Goal: Use online tool/utility: Utilize a website feature to perform a specific function

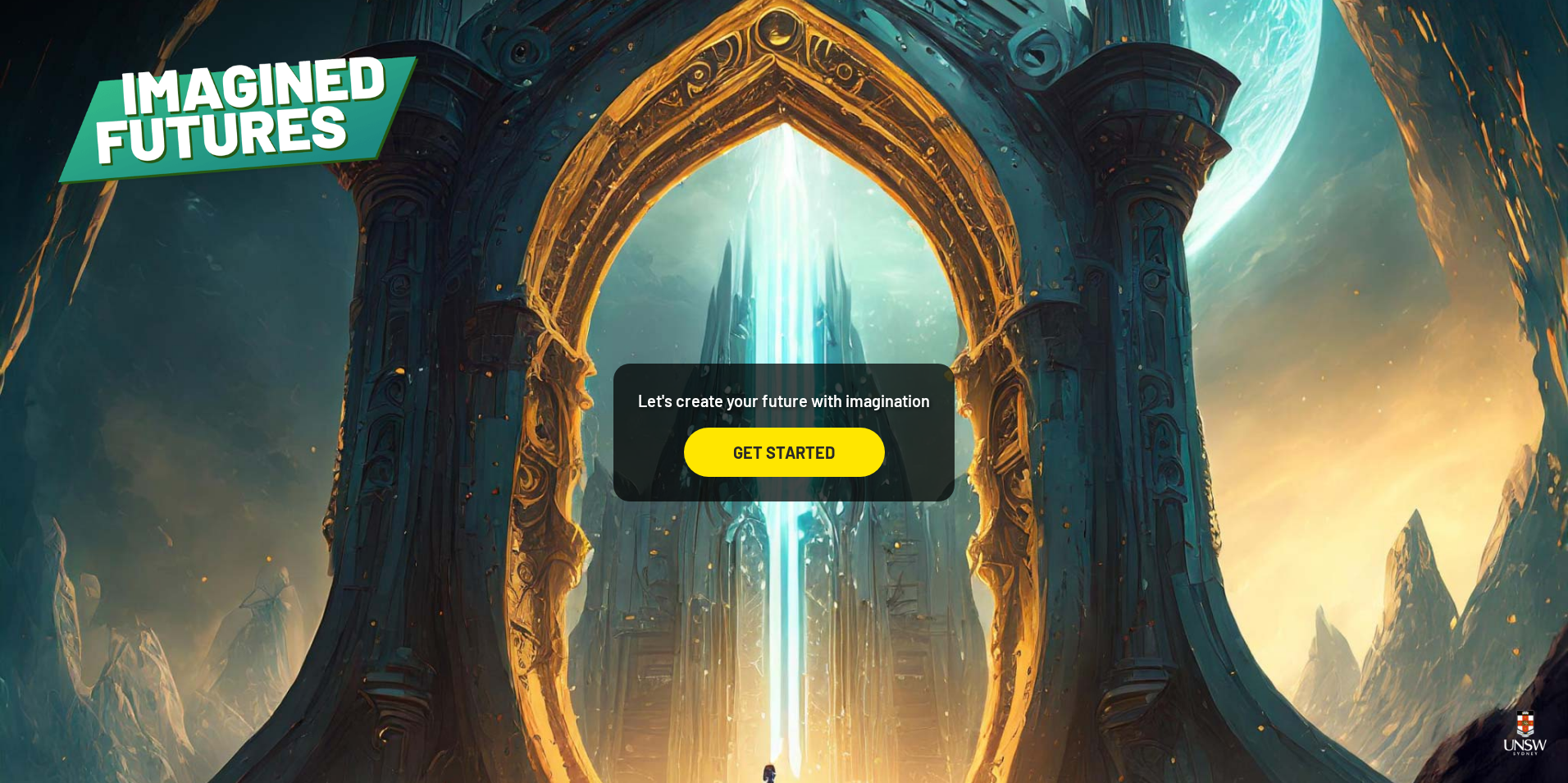
click at [749, 454] on div "GET STARTED" at bounding box center [784, 452] width 201 height 49
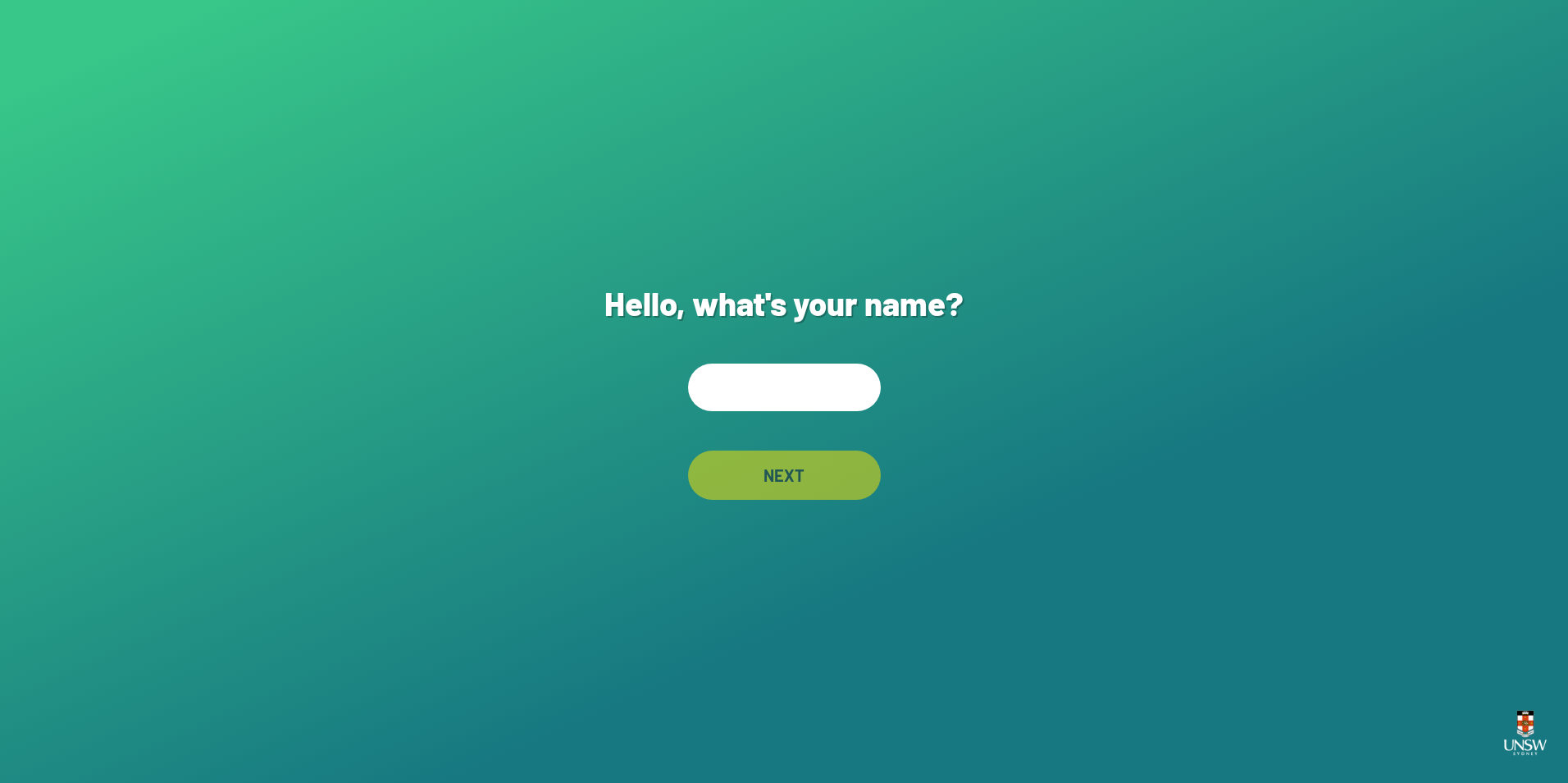
click at [798, 379] on input "text" at bounding box center [784, 387] width 193 height 48
type input "*****"
click at [813, 473] on div "NEXT" at bounding box center [784, 475] width 191 height 49
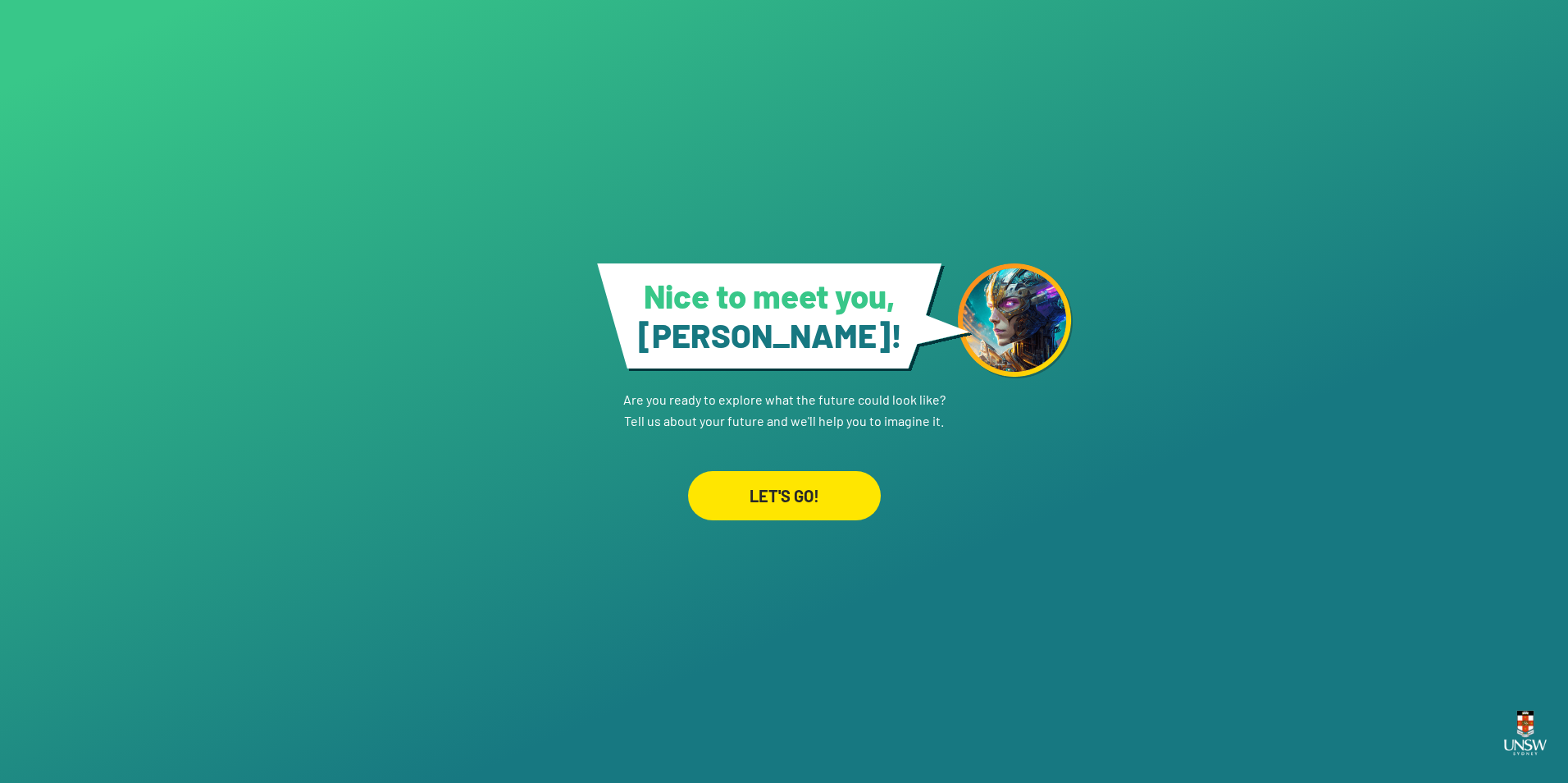
click at [809, 490] on div "LET'S GO!" at bounding box center [784, 495] width 193 height 49
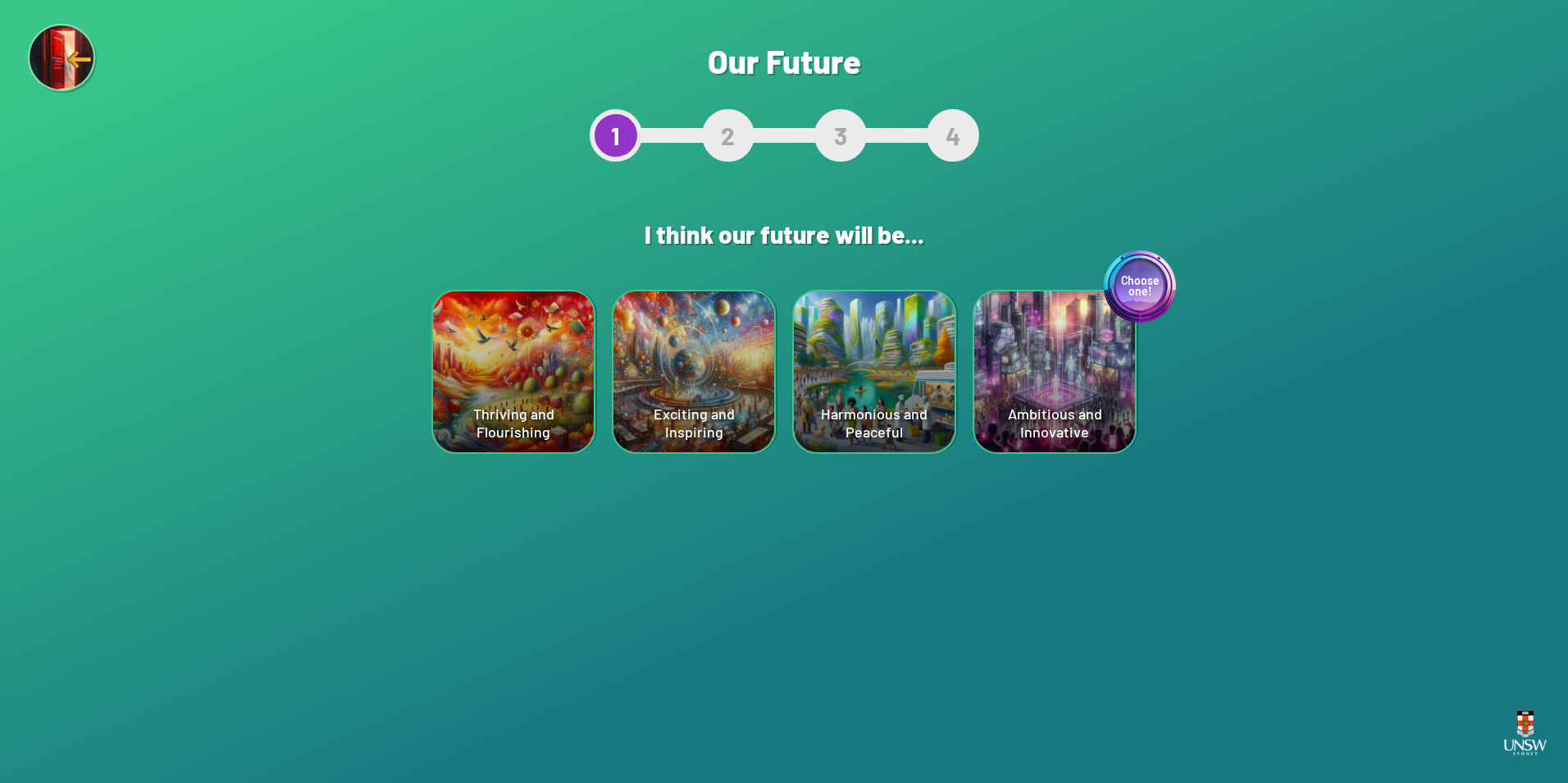
click at [737, 386] on div "Exciting and Inspiring" at bounding box center [694, 372] width 160 height 160
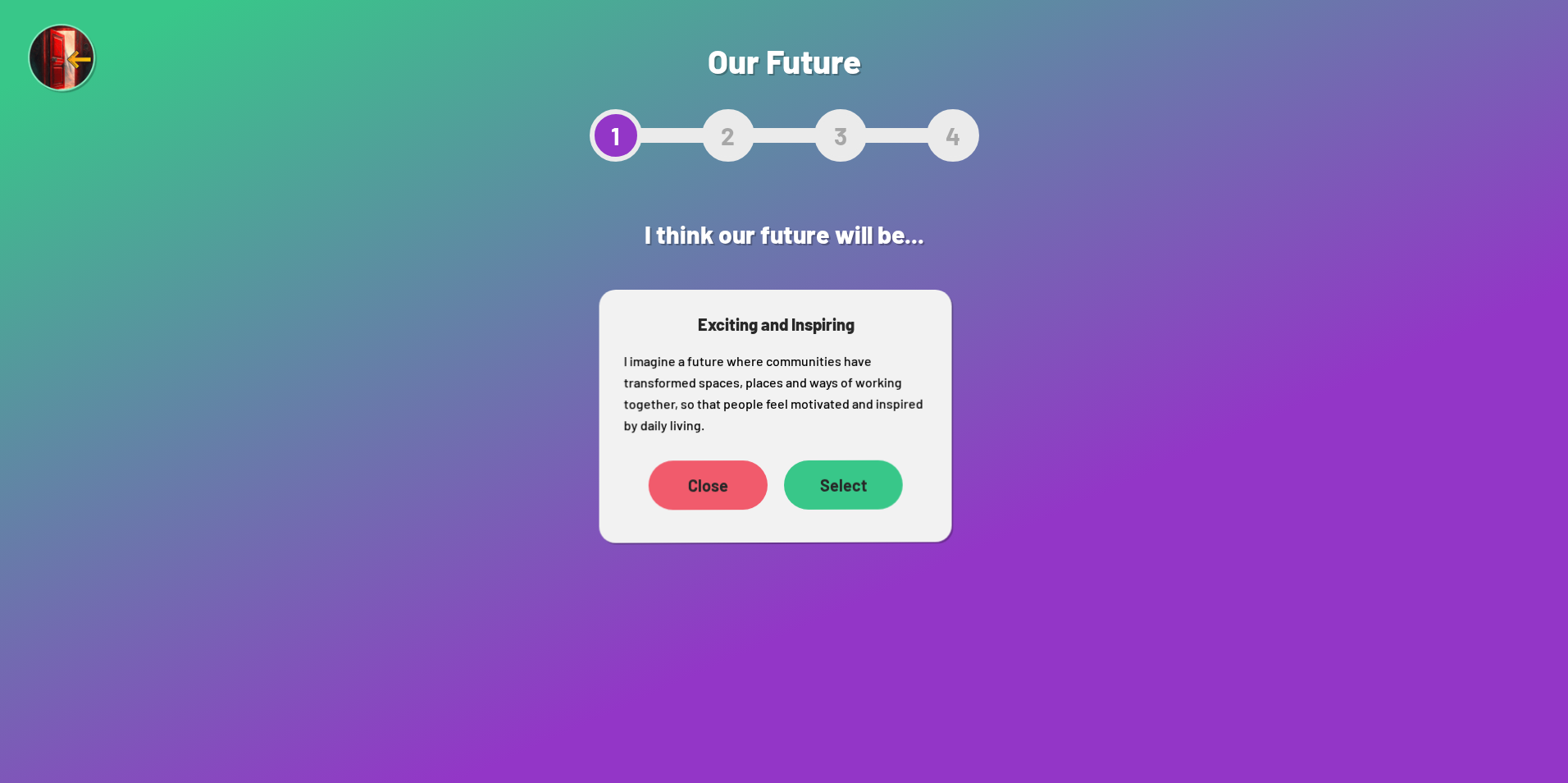
click at [843, 503] on div "Select" at bounding box center [843, 484] width 119 height 49
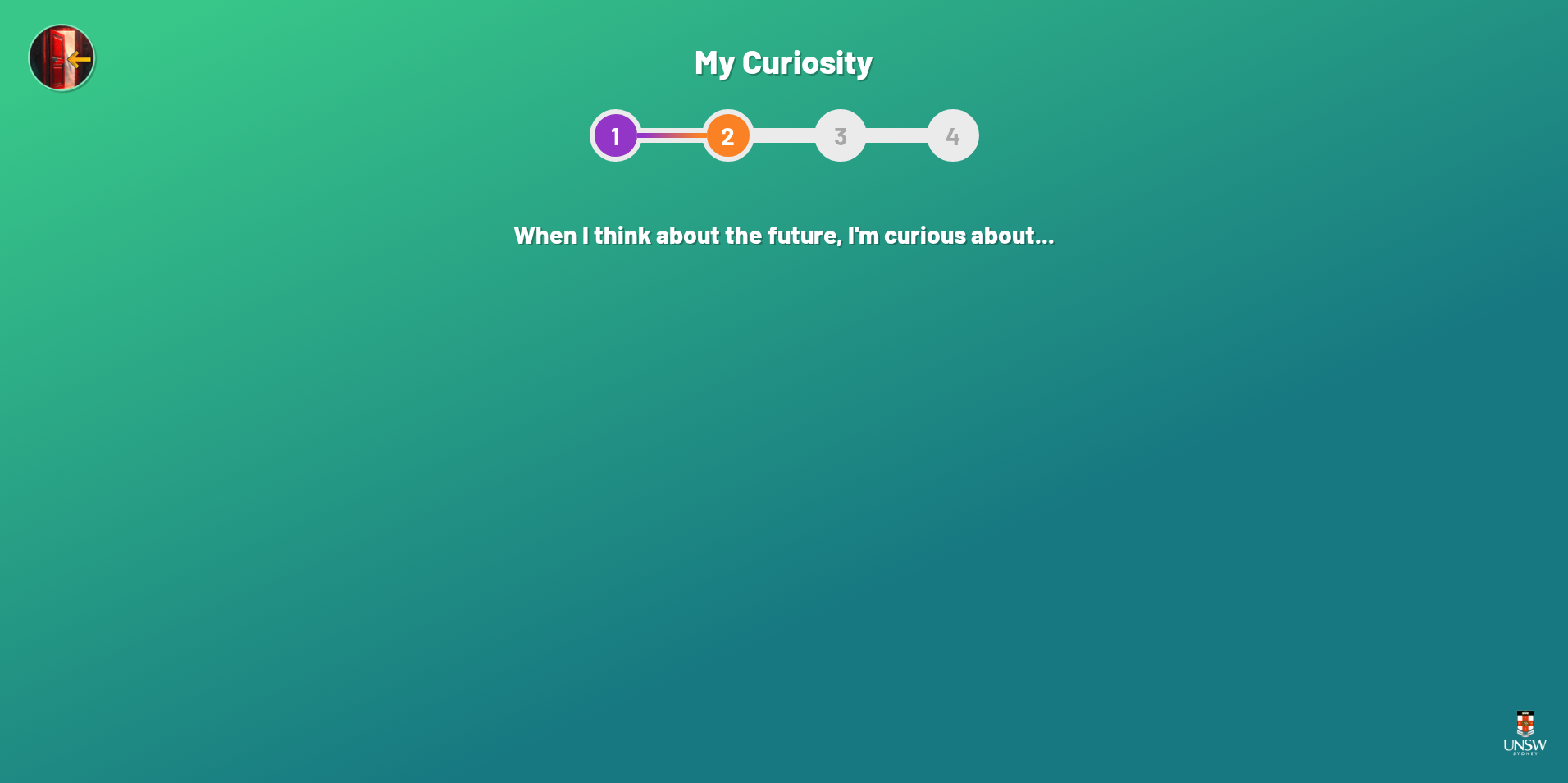
click at [867, 392] on div "The world of the arts" at bounding box center [874, 372] width 160 height 160
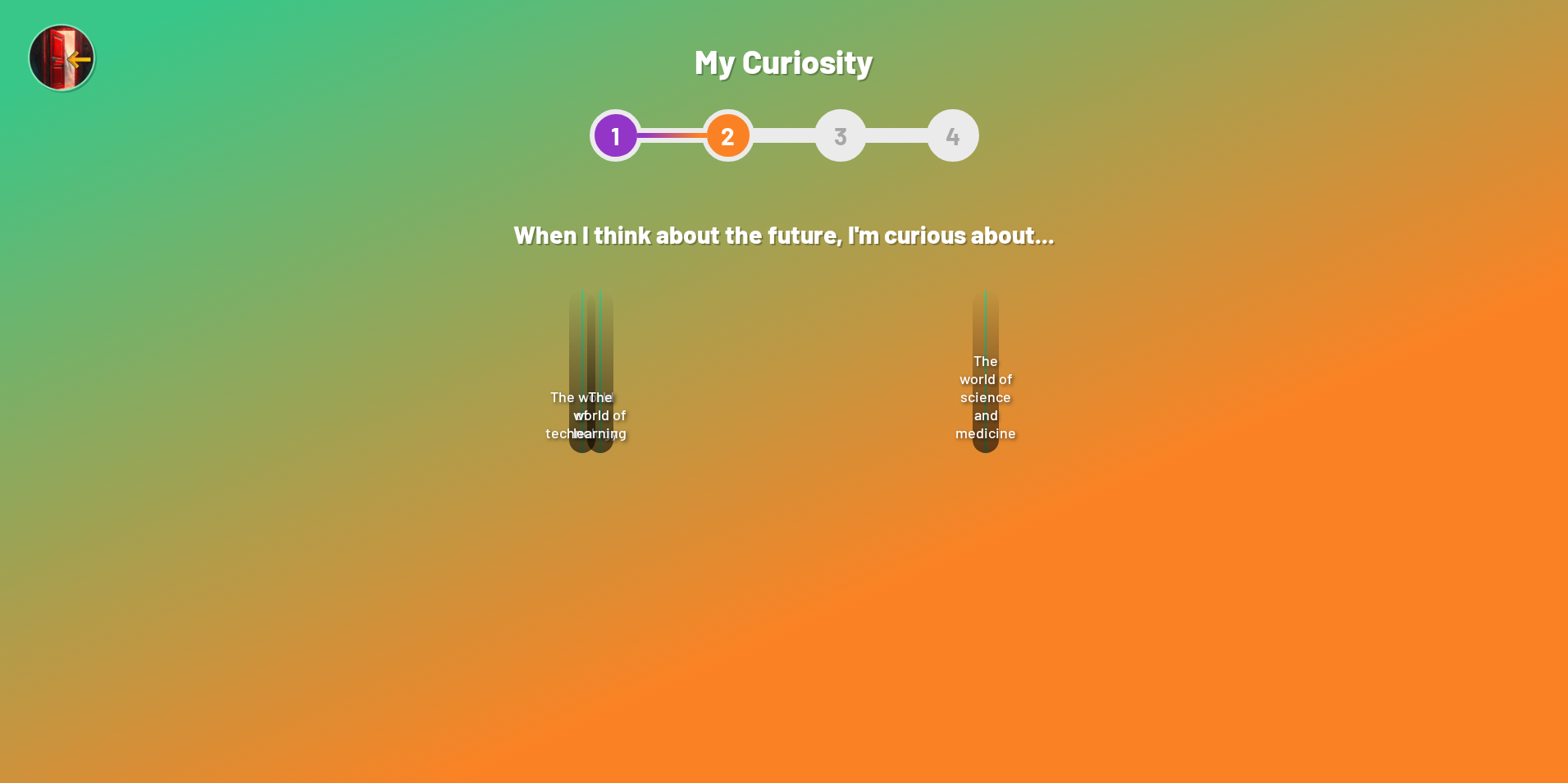
click at [853, 458] on div "Select" at bounding box center [861, 463] width 118 height 50
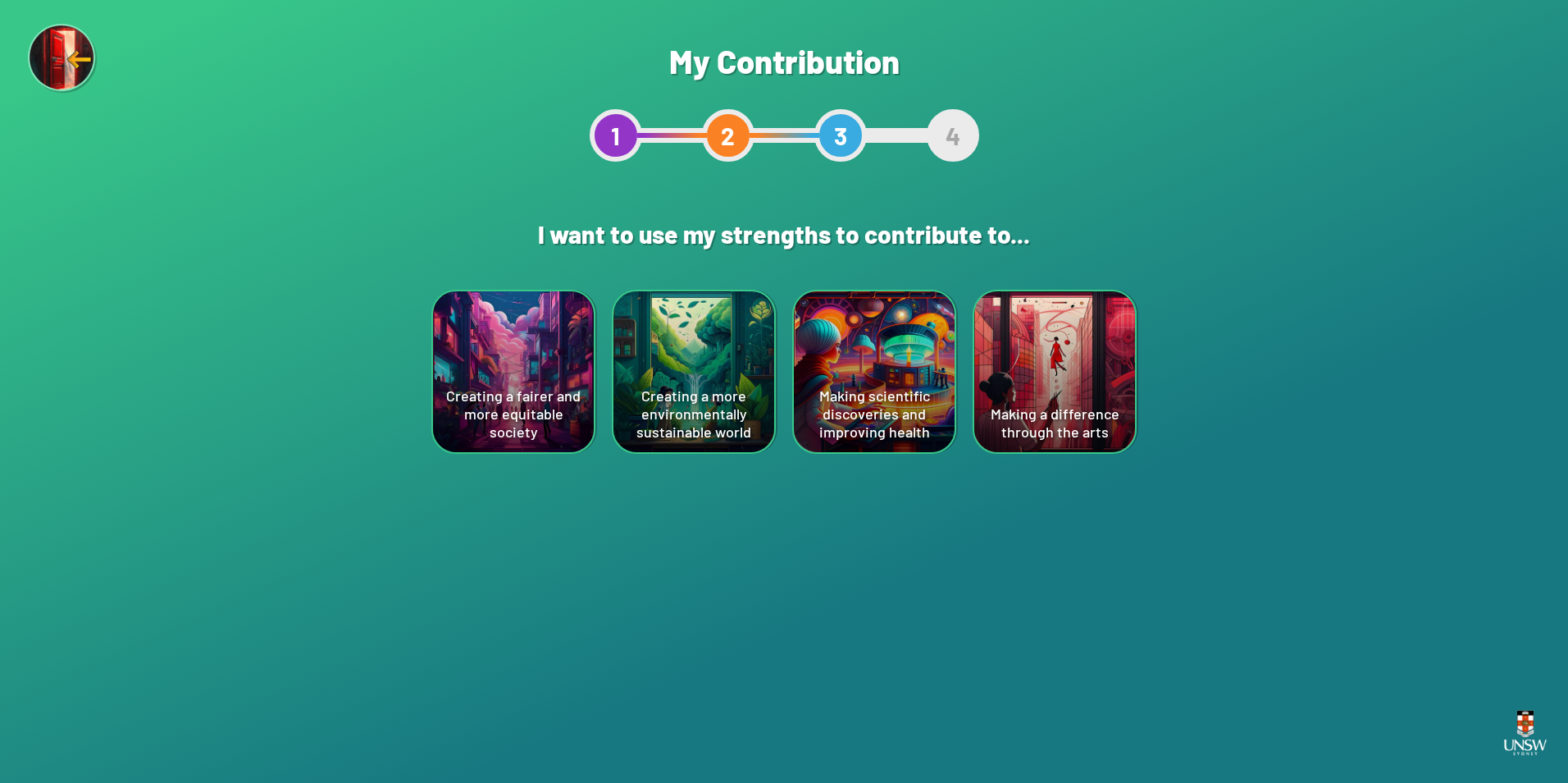
click at [748, 403] on div "Creating a more environmentally sustainable world" at bounding box center [694, 372] width 160 height 160
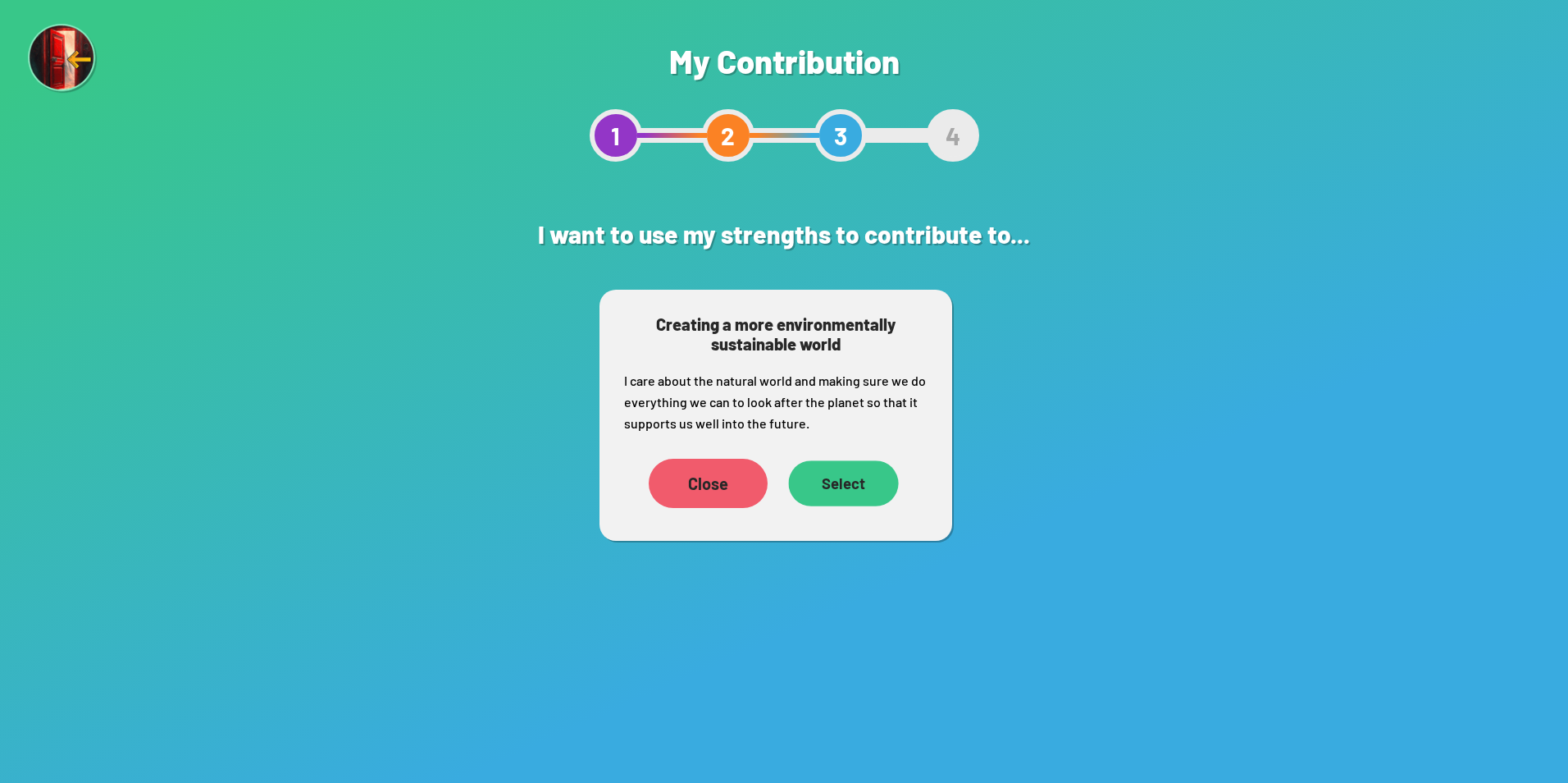
click at [822, 488] on div "Select" at bounding box center [843, 483] width 110 height 46
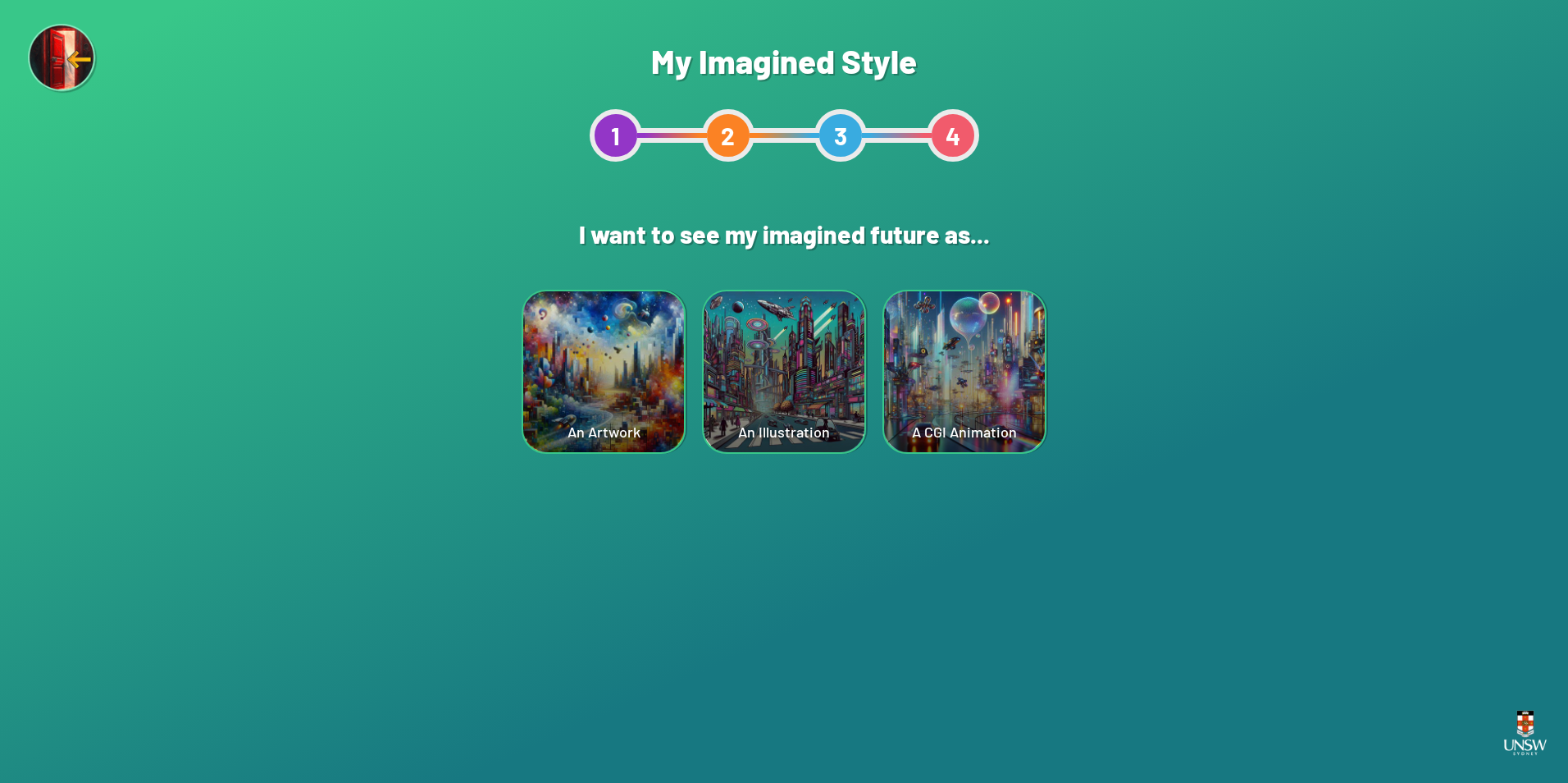
click at [577, 366] on div "An Artwork" at bounding box center [604, 372] width 160 height 160
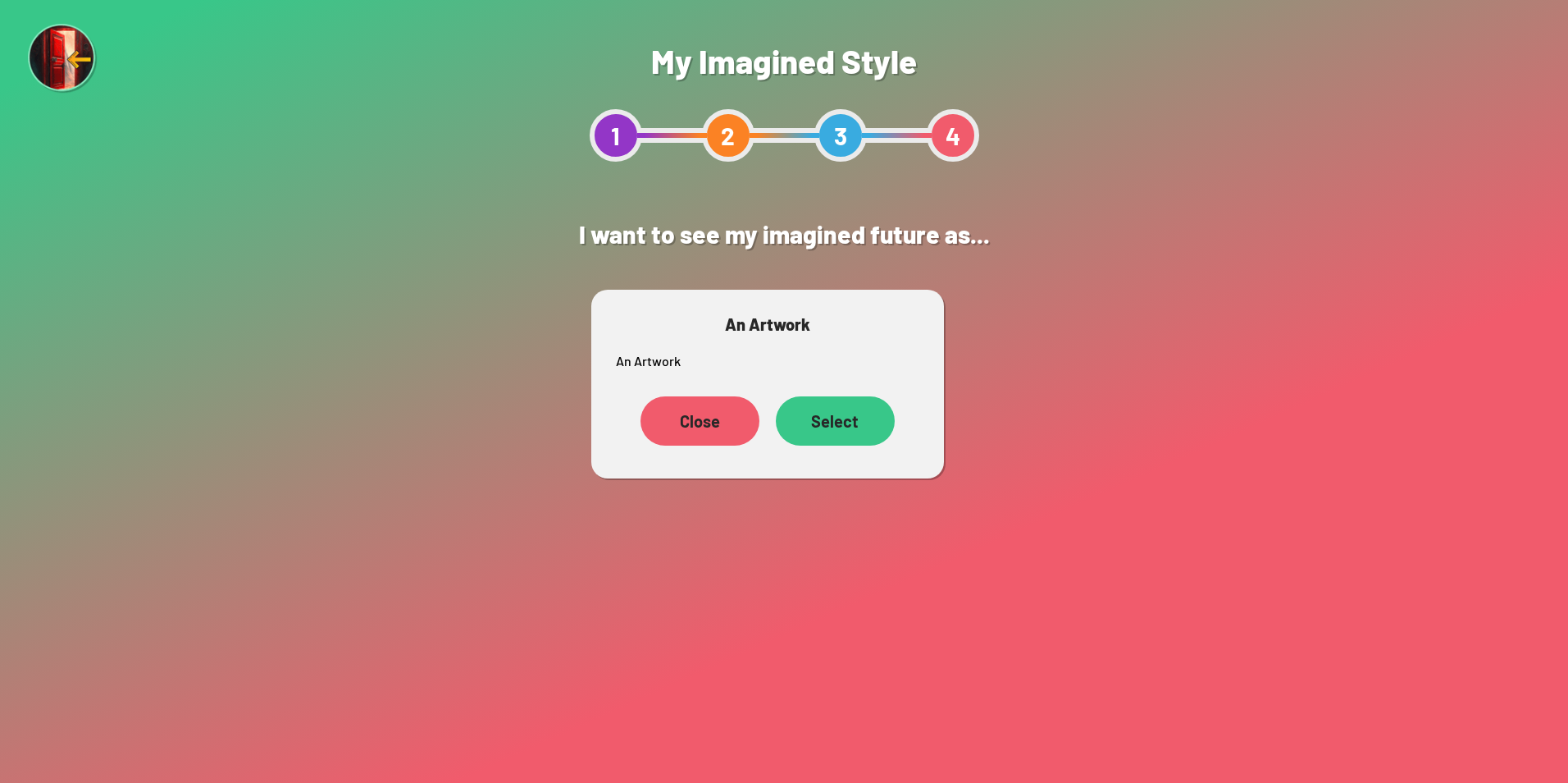
click at [832, 437] on div "Select" at bounding box center [835, 421] width 119 height 49
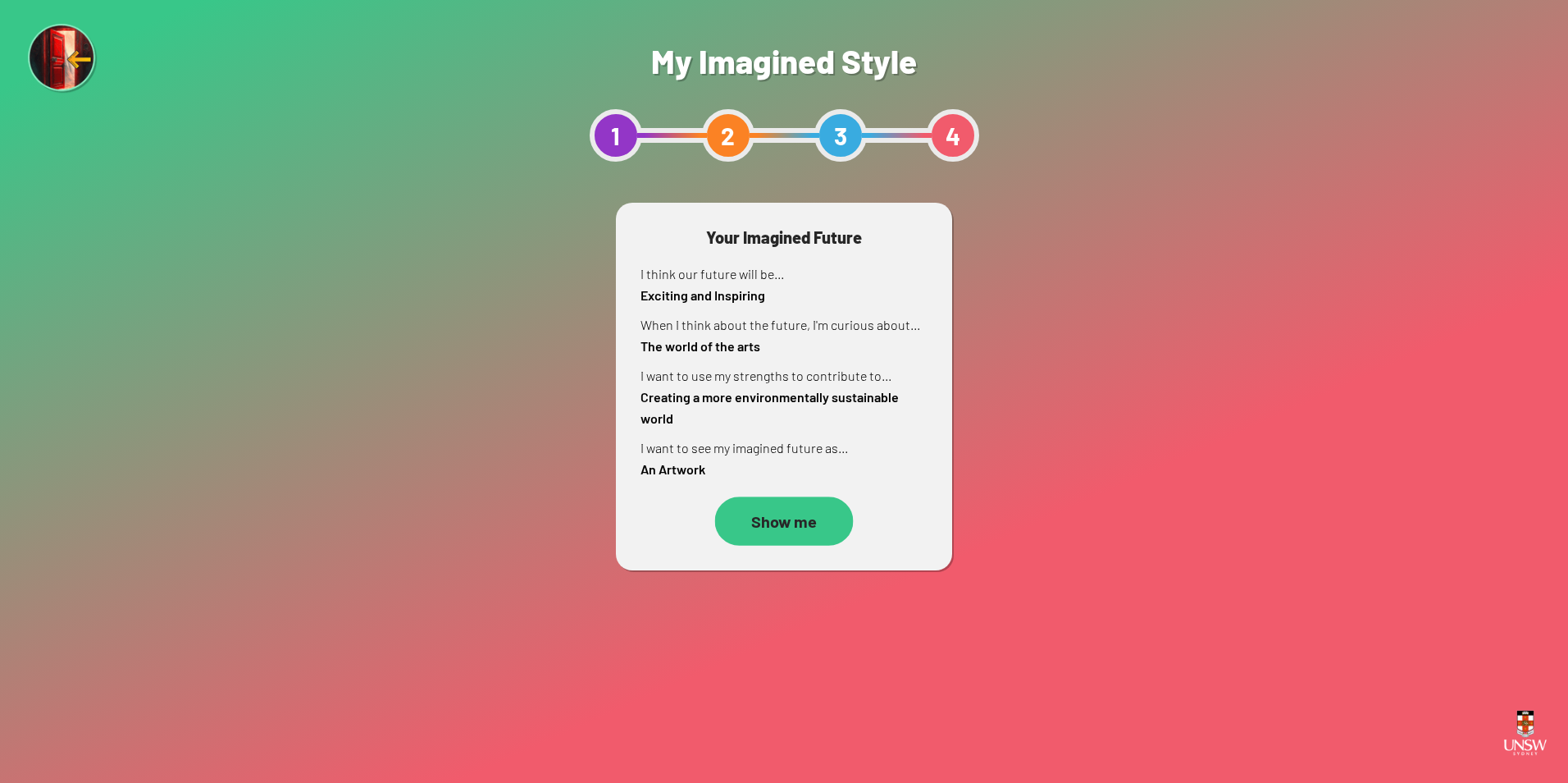
drag, startPoint x: 832, startPoint y: 437, endPoint x: 806, endPoint y: 509, distance: 76.6
click at [806, 509] on div "Show me" at bounding box center [784, 520] width 138 height 49
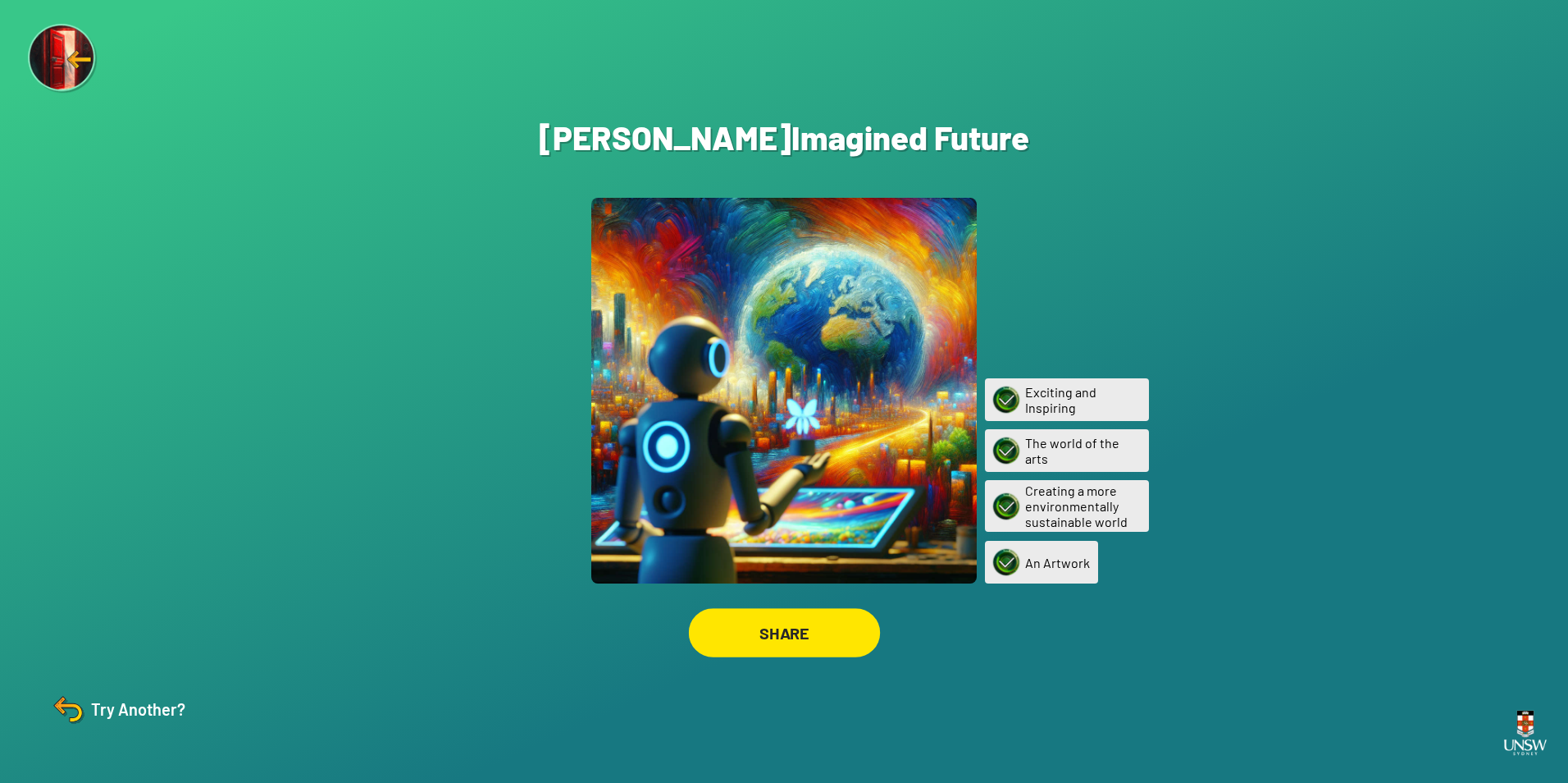
click at [816, 629] on div "SHARE" at bounding box center [784, 632] width 191 height 49
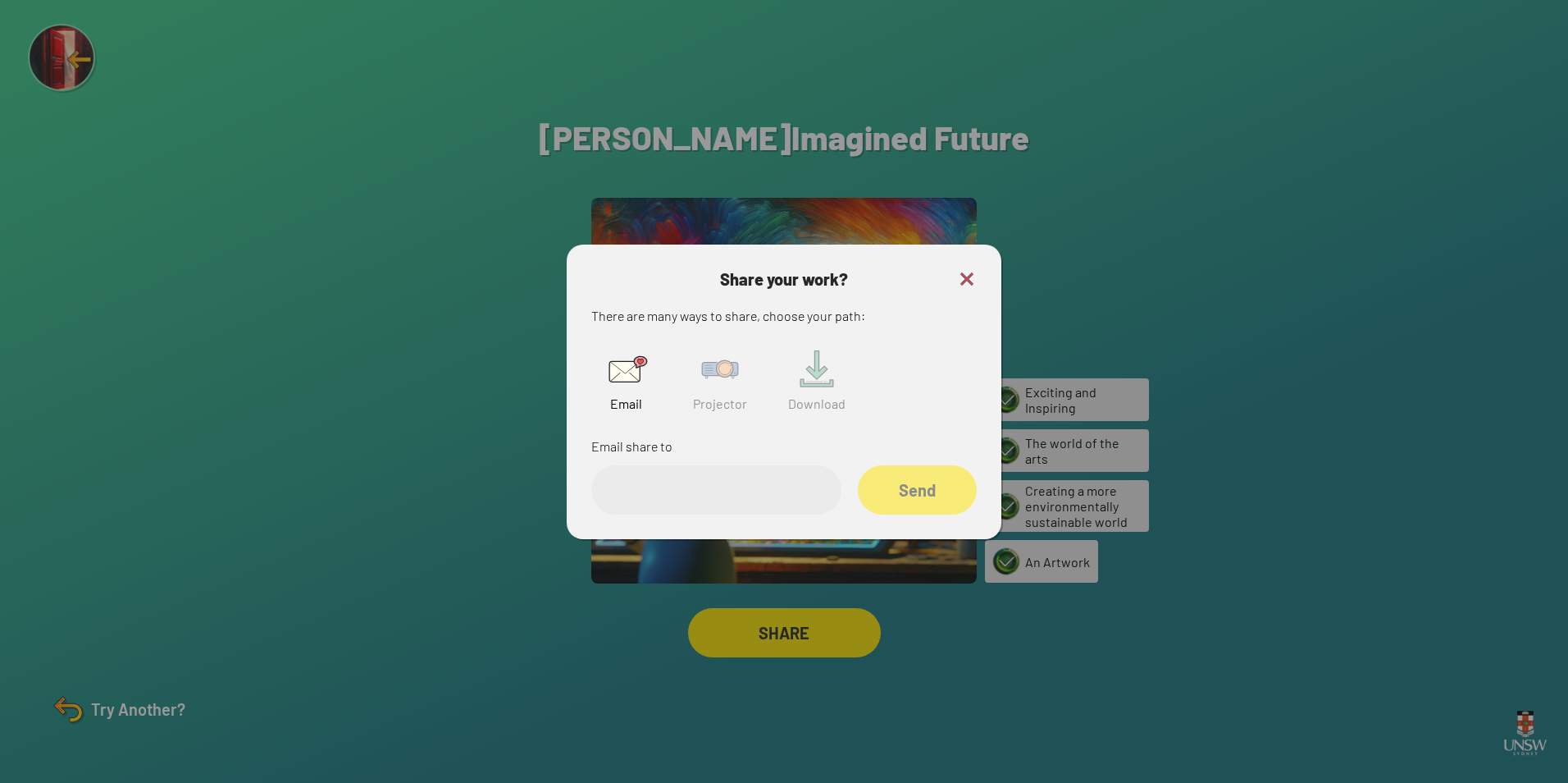
click at [732, 482] on input "email" at bounding box center [716, 490] width 250 height 49
click at [970, 289] on div "Share your work? There are many ways to share, choose your path: Email Projecto…" at bounding box center [784, 392] width 385 height 245
click at [968, 277] on img at bounding box center [966, 279] width 19 height 19
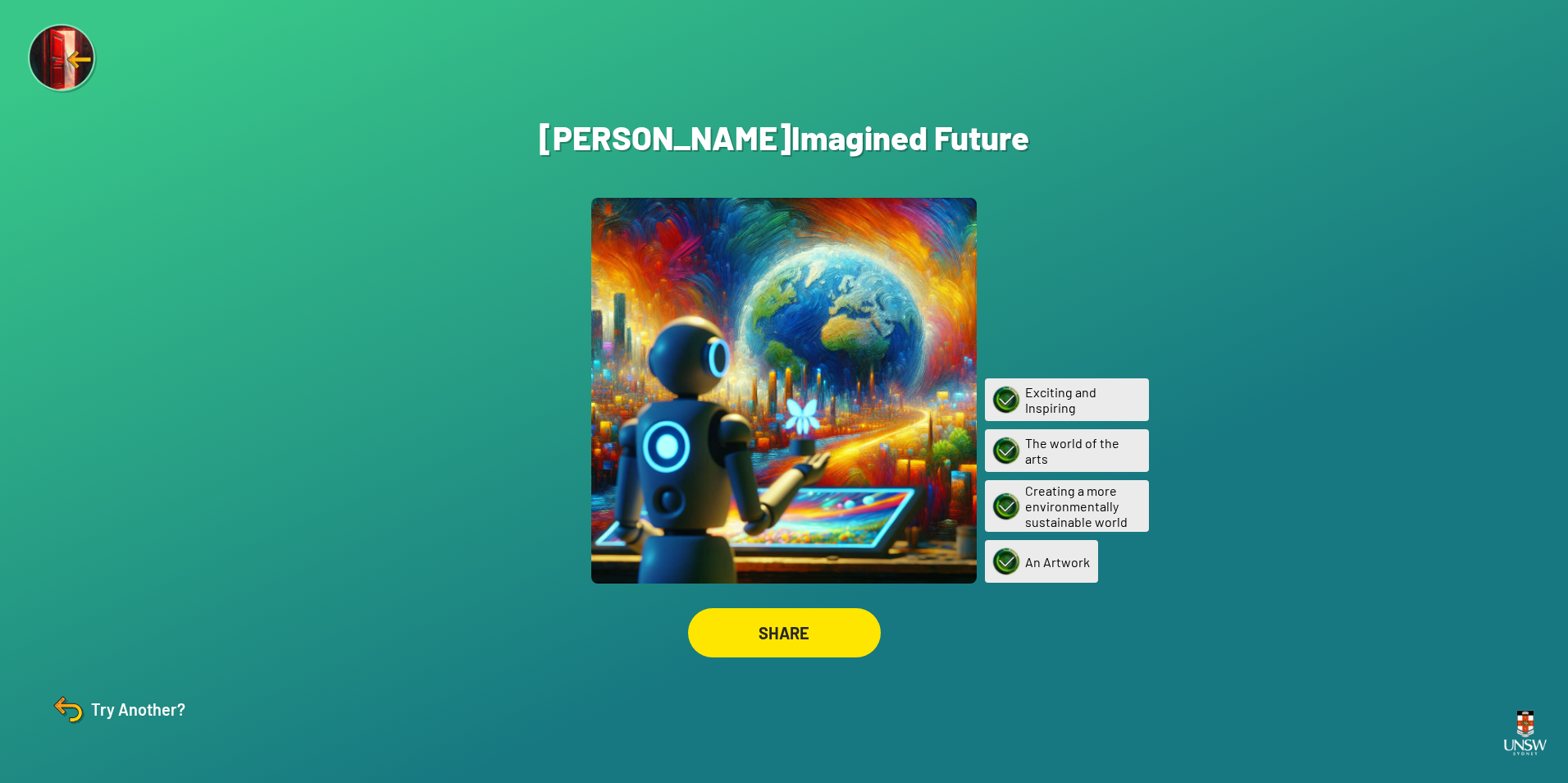
click at [35, 56] on img at bounding box center [63, 59] width 71 height 71
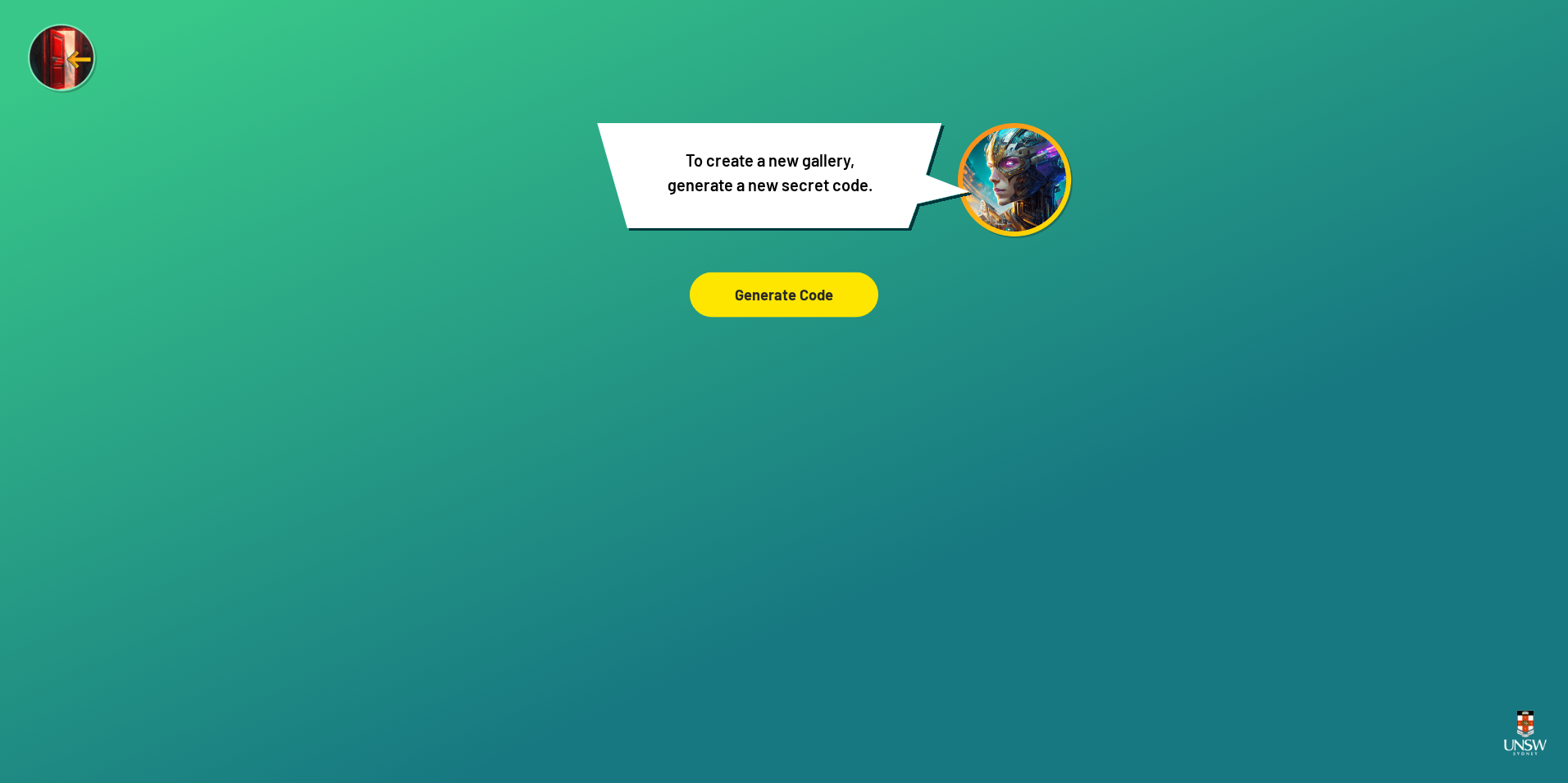
click at [792, 292] on div "Generate Code" at bounding box center [784, 294] width 189 height 45
